Goal: Task Accomplishment & Management: Use online tool/utility

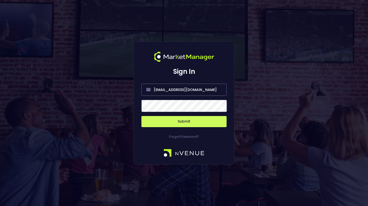
click at [192, 121] on button "Submit" at bounding box center [184, 121] width 85 height 11
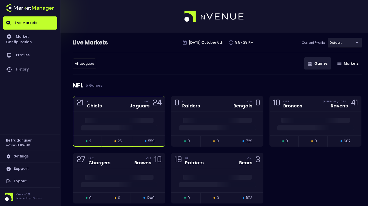
click at [110, 108] on div "21 KC Chiefs JAC Jaguars 24" at bounding box center [119, 103] width 92 height 15
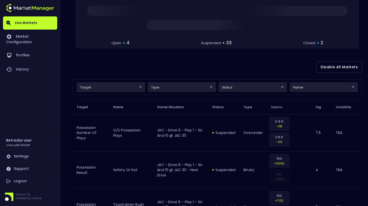
scroll to position [85, 0]
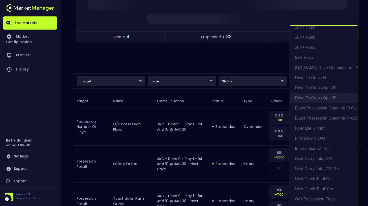
scroll to position [6, 0]
click at [325, 120] on li "exact possession outcome (4 options)" at bounding box center [324, 118] width 68 height 10
type input "Possession Result"
type input "group"
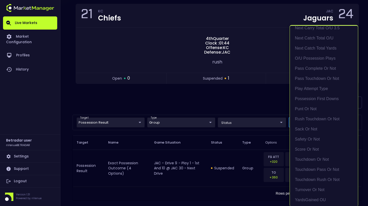
scroll to position [146, 0]
click at [319, 87] on li "Play Attempt Type" at bounding box center [324, 89] width 68 height 10
type input "exact possession outcome (4 options),Play Attempt Type"
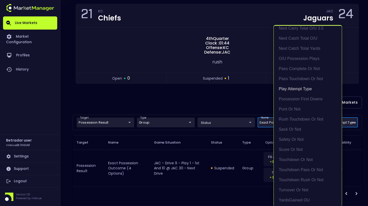
click at [240, 88] on div at bounding box center [184, 103] width 368 height 206
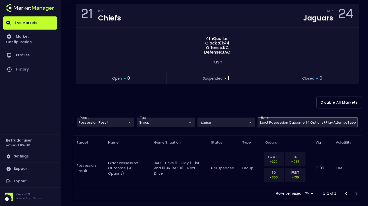
scroll to position [0, 0]
